Goal: Task Accomplishment & Management: Manage account settings

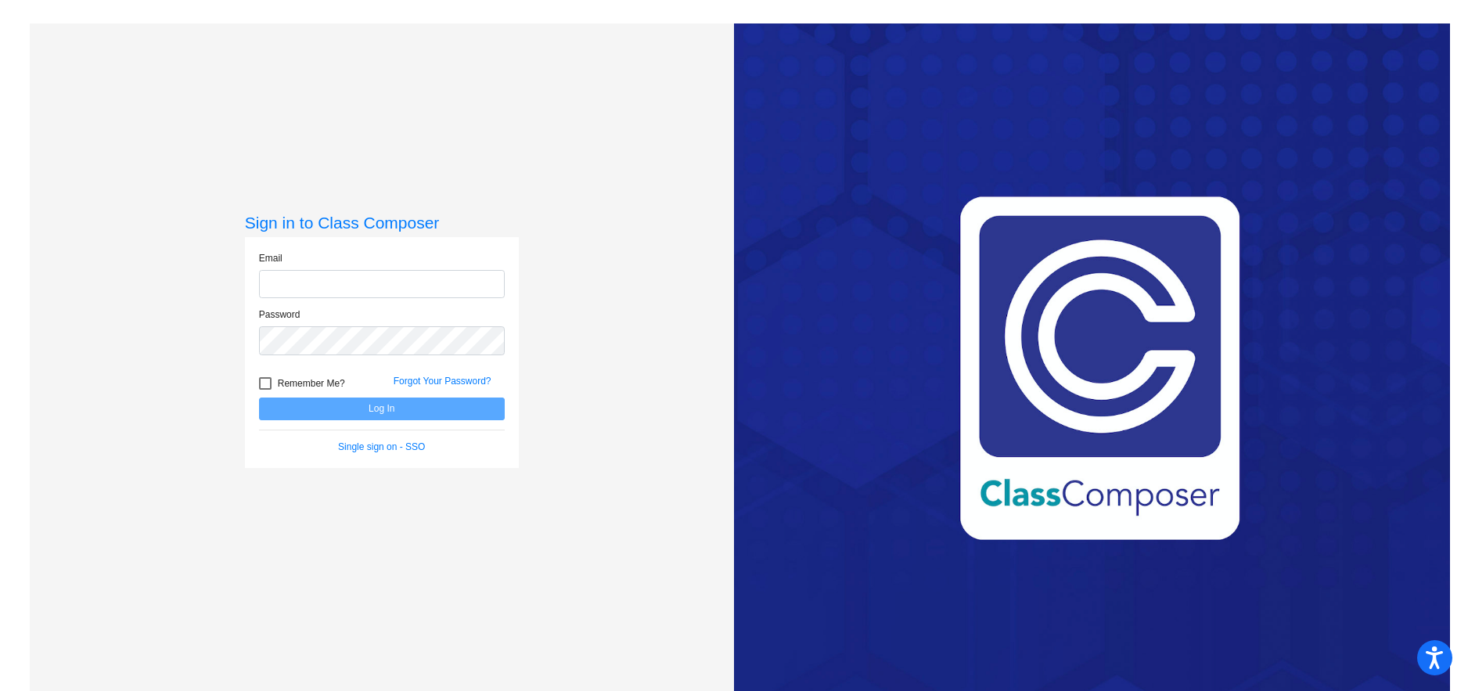
type input "[EMAIL_ADDRESS][DOMAIN_NAME]"
click at [400, 403] on button "Log In" at bounding box center [382, 409] width 246 height 23
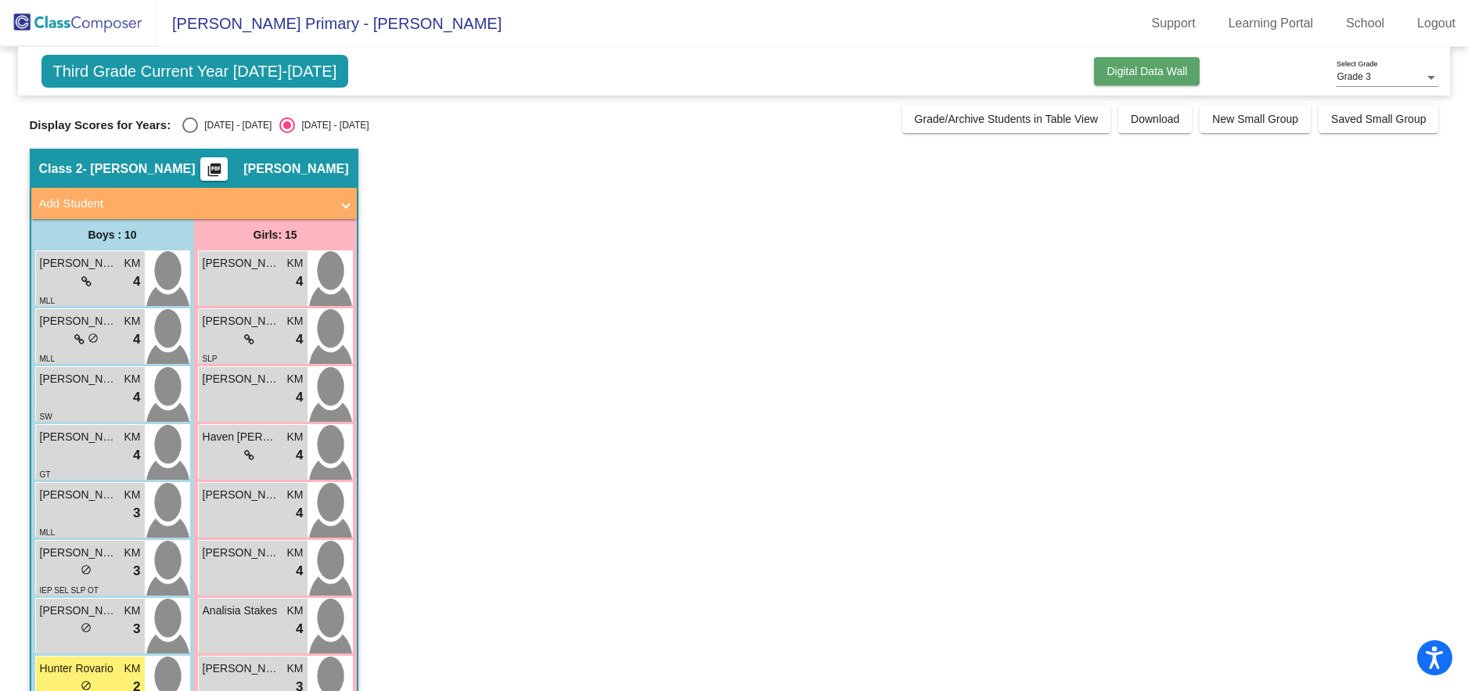
click at [1130, 70] on span "Digital Data Wall" at bounding box center [1147, 71] width 81 height 13
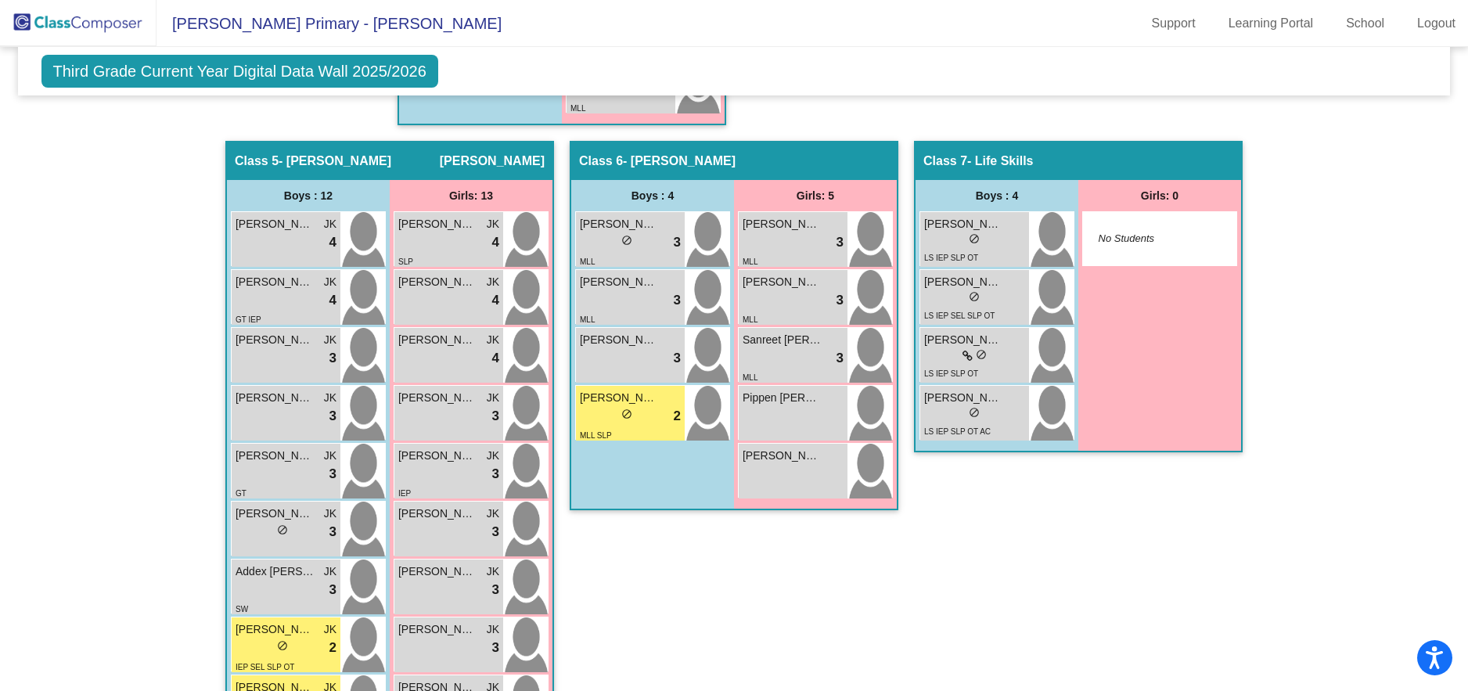
scroll to position [1330, 0]
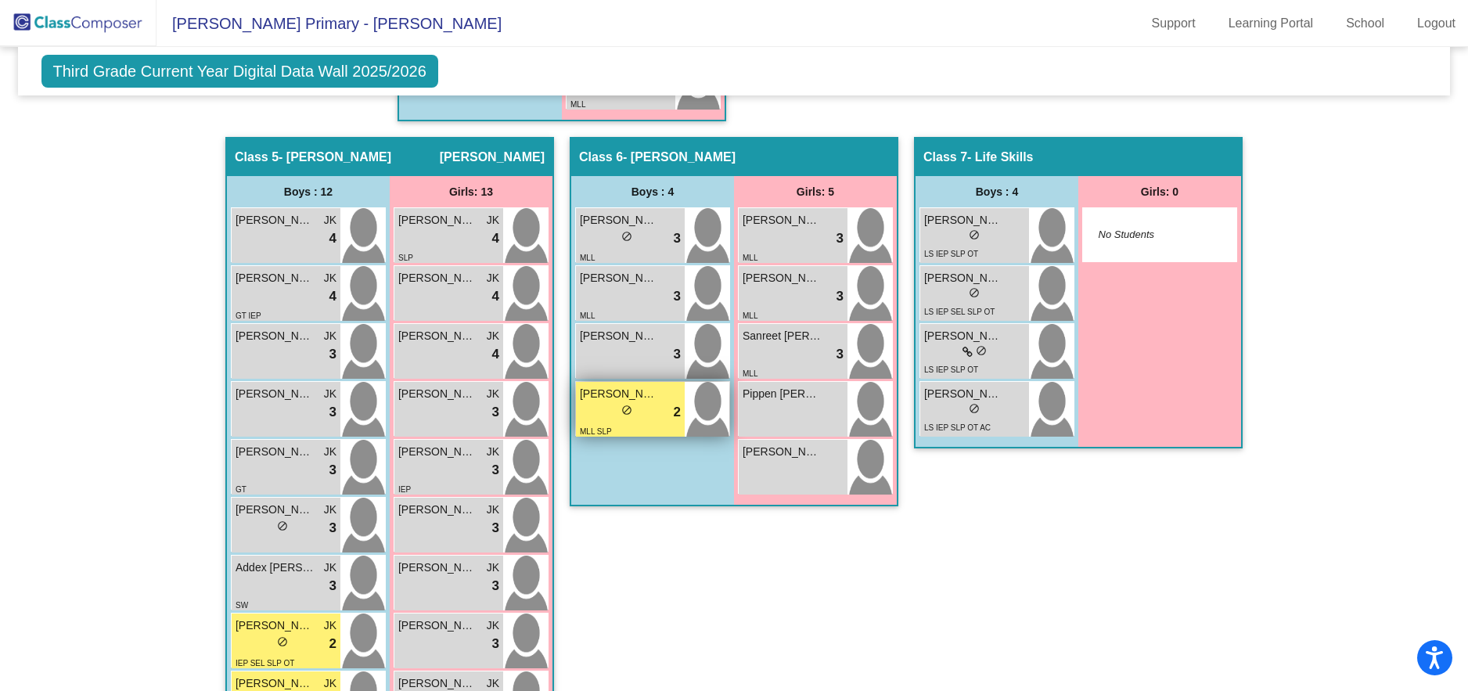
click at [628, 419] on div "lock do_not_disturb_alt 2" at bounding box center [630, 412] width 101 height 20
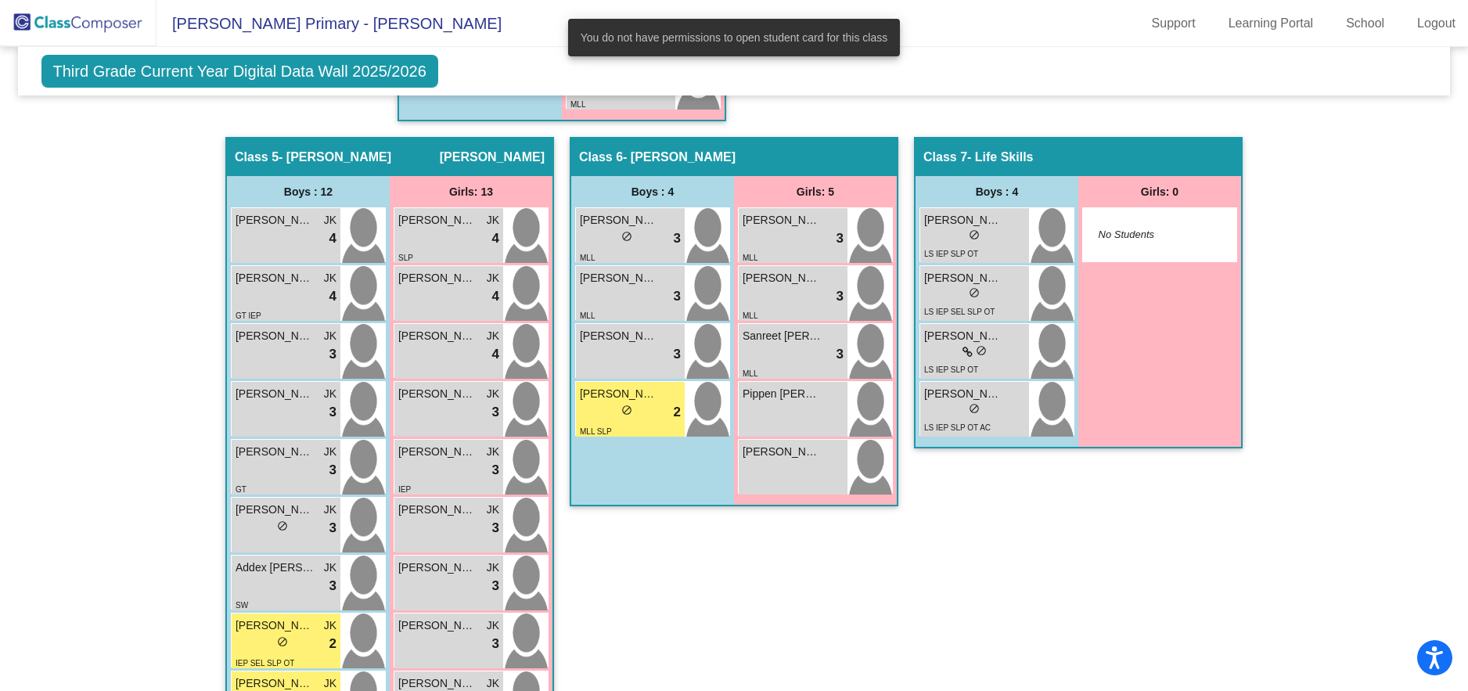
click at [1385, 310] on div "Hallway - Hallway Class picture_as_pdf Add Student First Name Last Name Student…" at bounding box center [734, 63] width 1409 height 1844
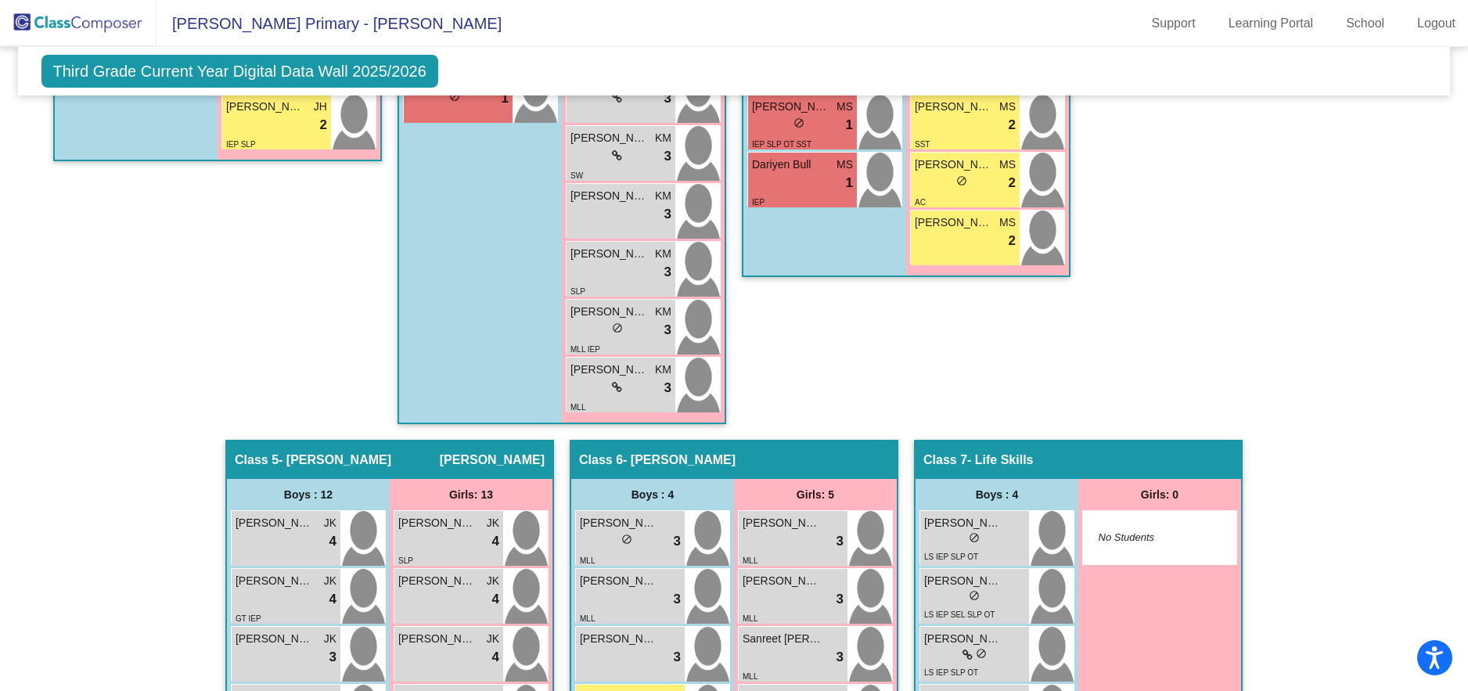
scroll to position [774, 0]
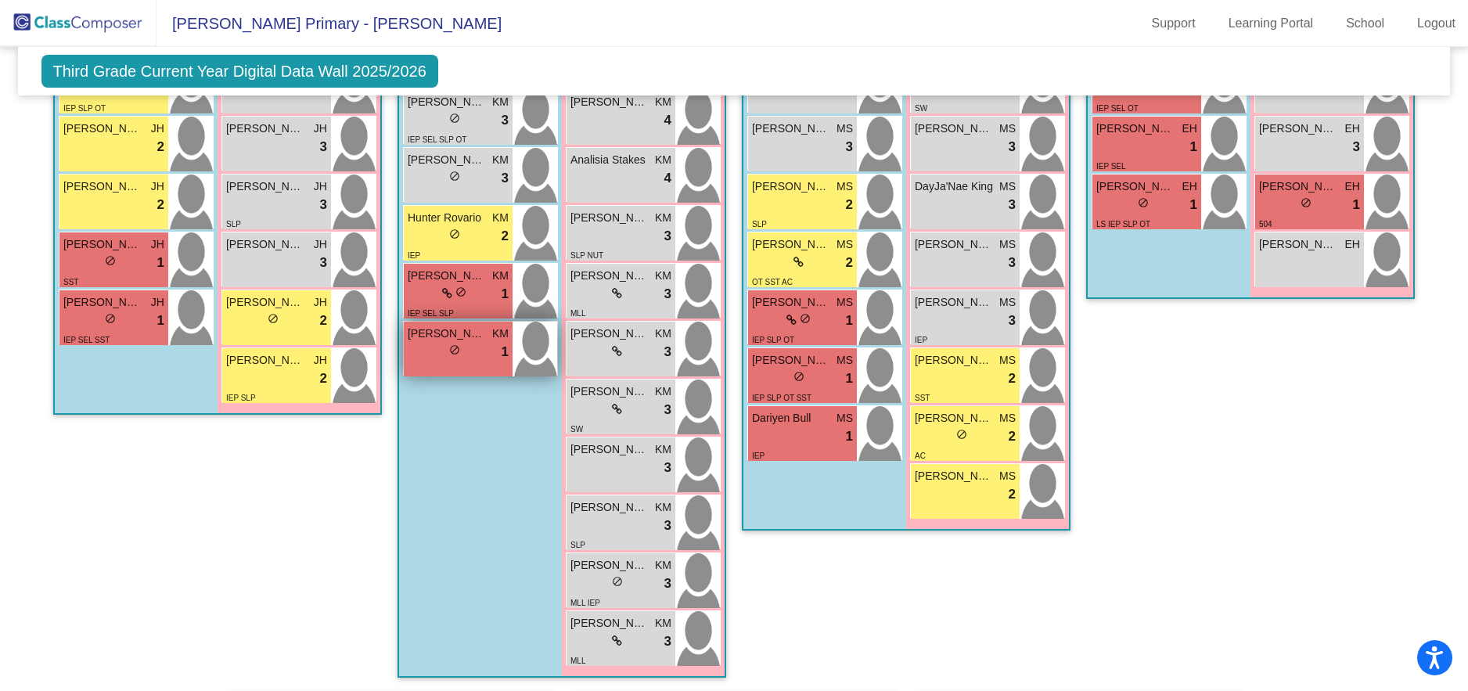
click at [485, 362] on div "lock do_not_disturb_alt 1" at bounding box center [458, 352] width 101 height 20
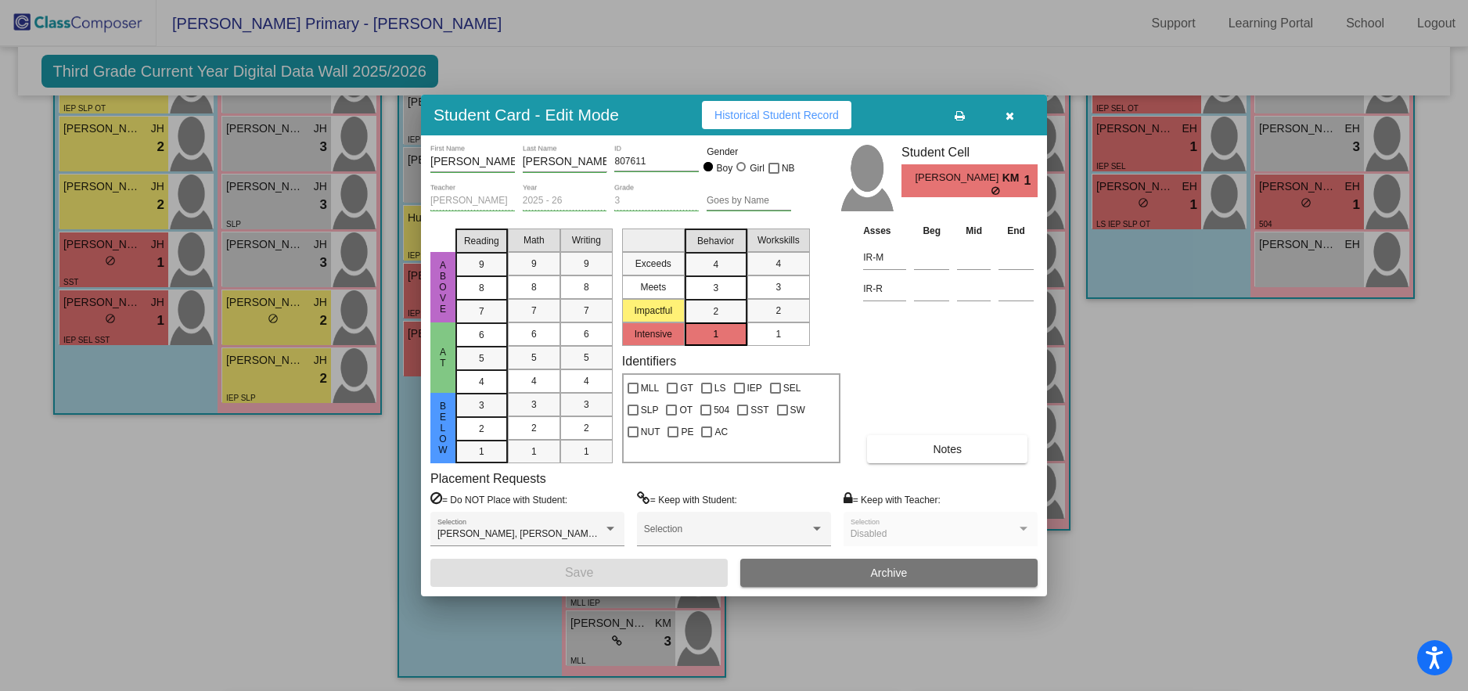
click at [1186, 449] on div at bounding box center [734, 345] width 1468 height 691
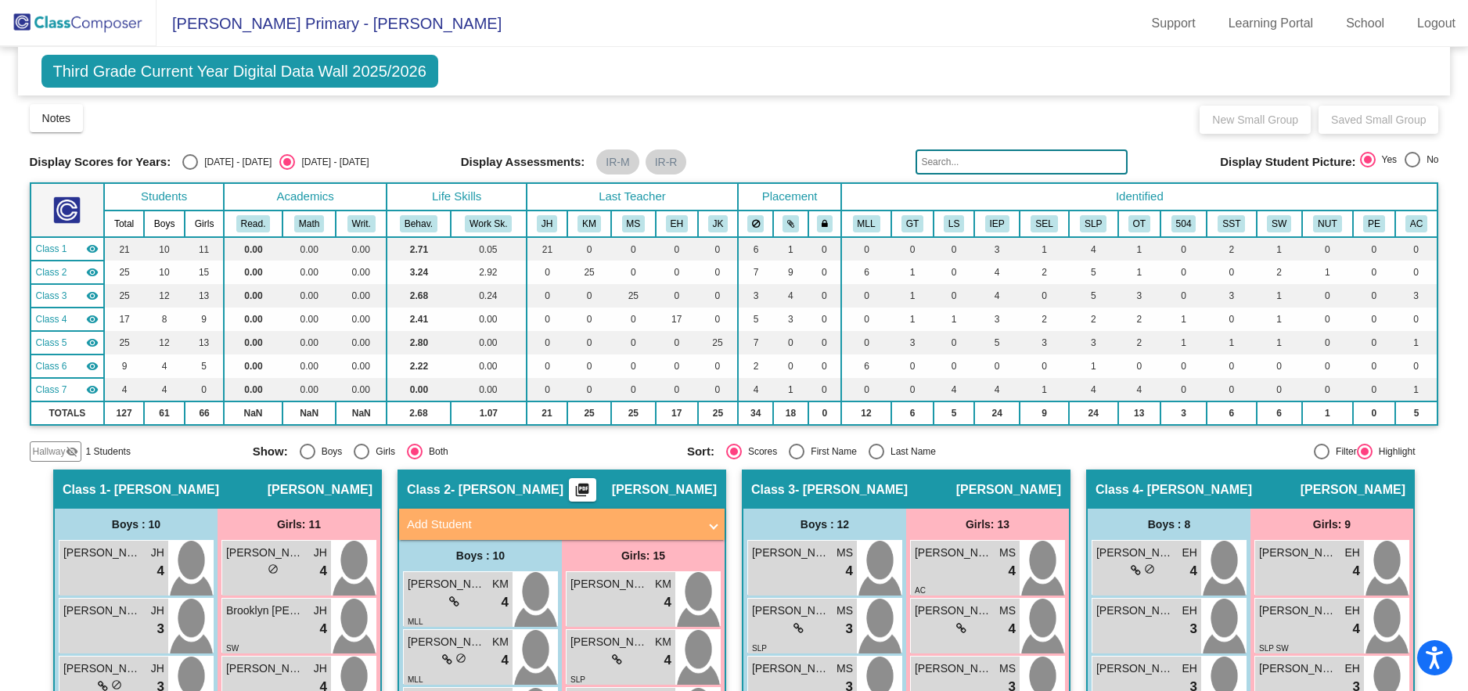
scroll to position [0, 0]
